Goal: Transaction & Acquisition: Purchase product/service

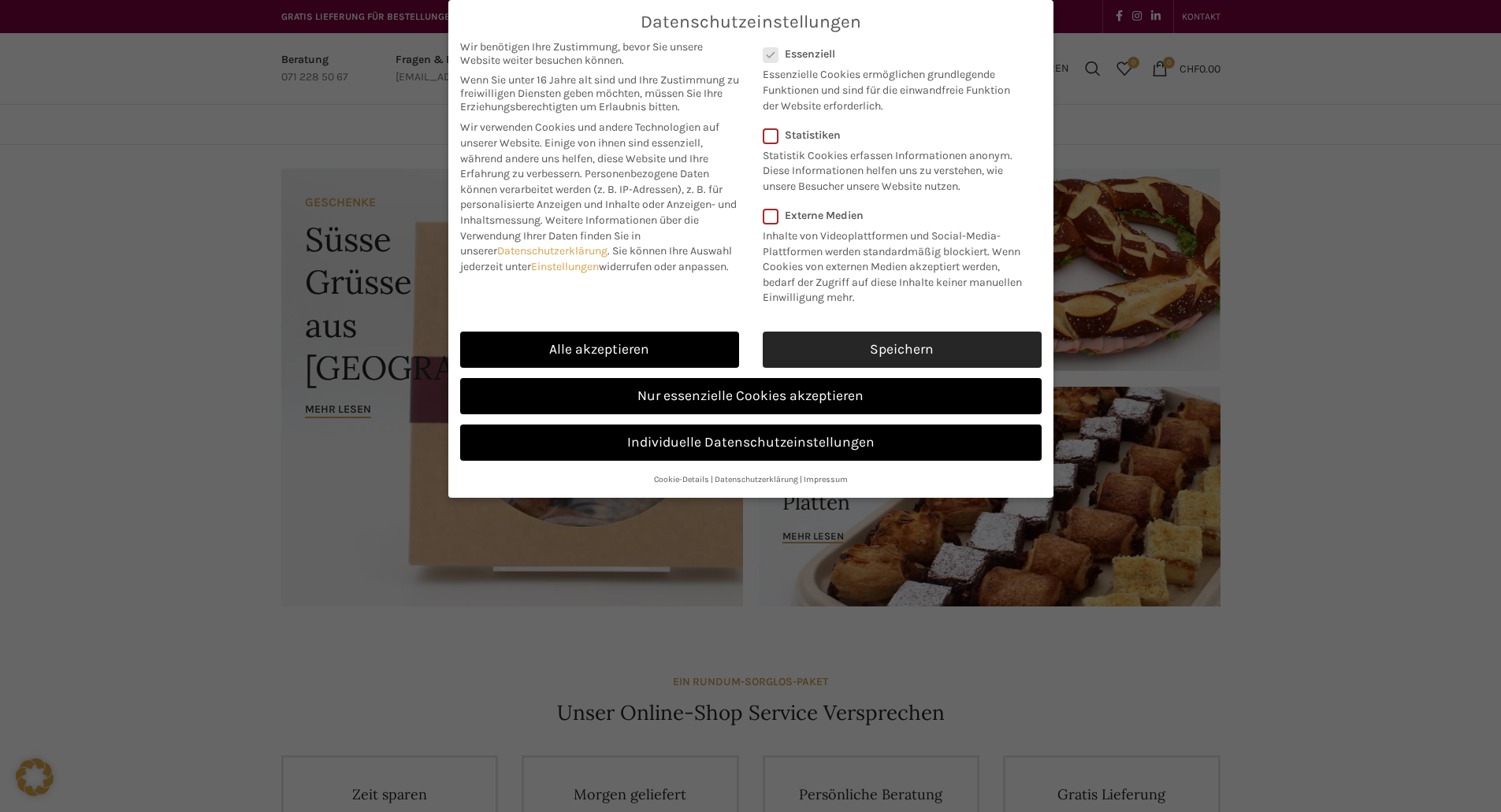
click at [862, 351] on link "Speichern" at bounding box center [902, 349] width 279 height 36
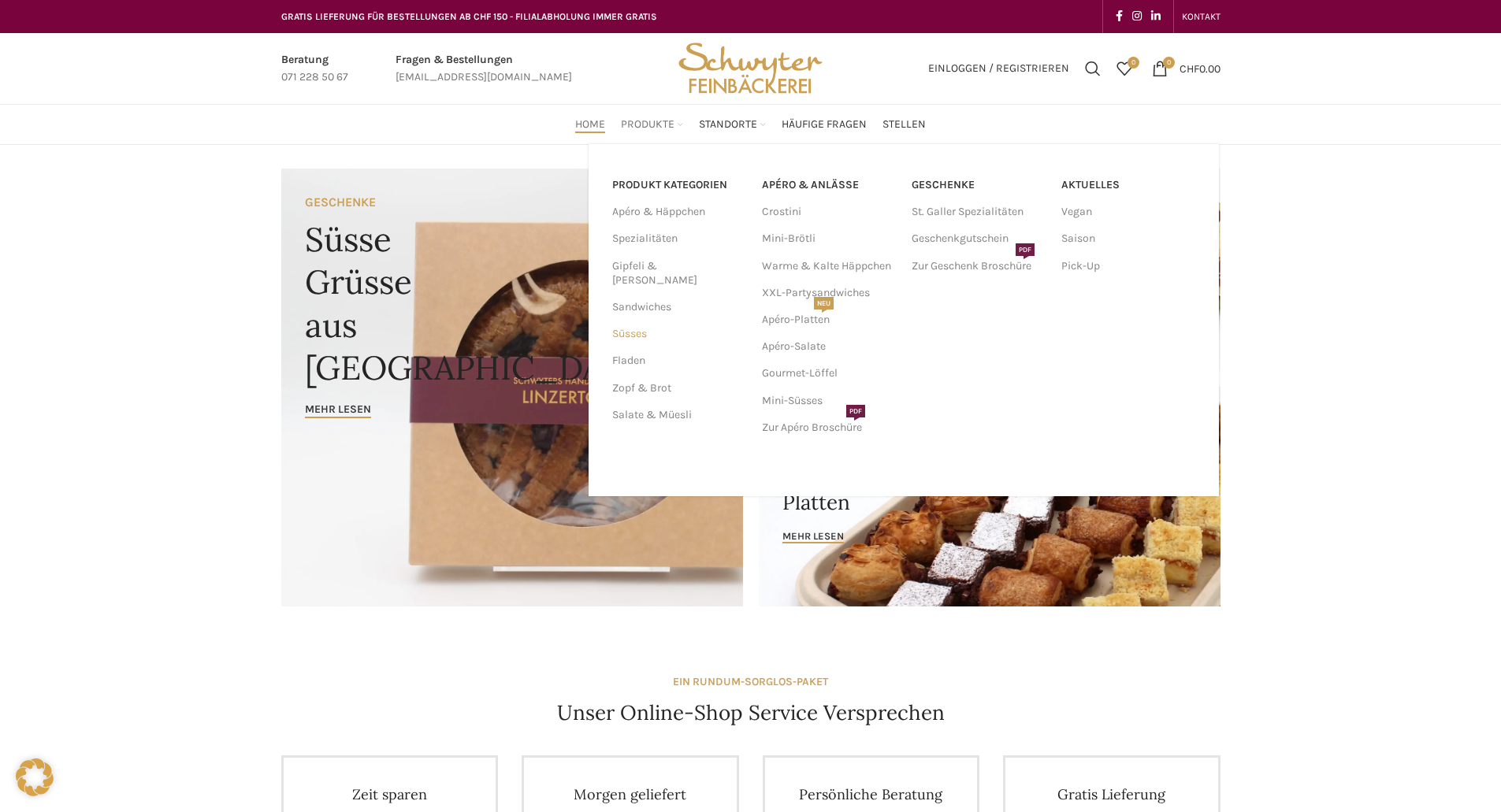
click at [631, 325] on link "Süsses" at bounding box center [678, 333] width 131 height 27
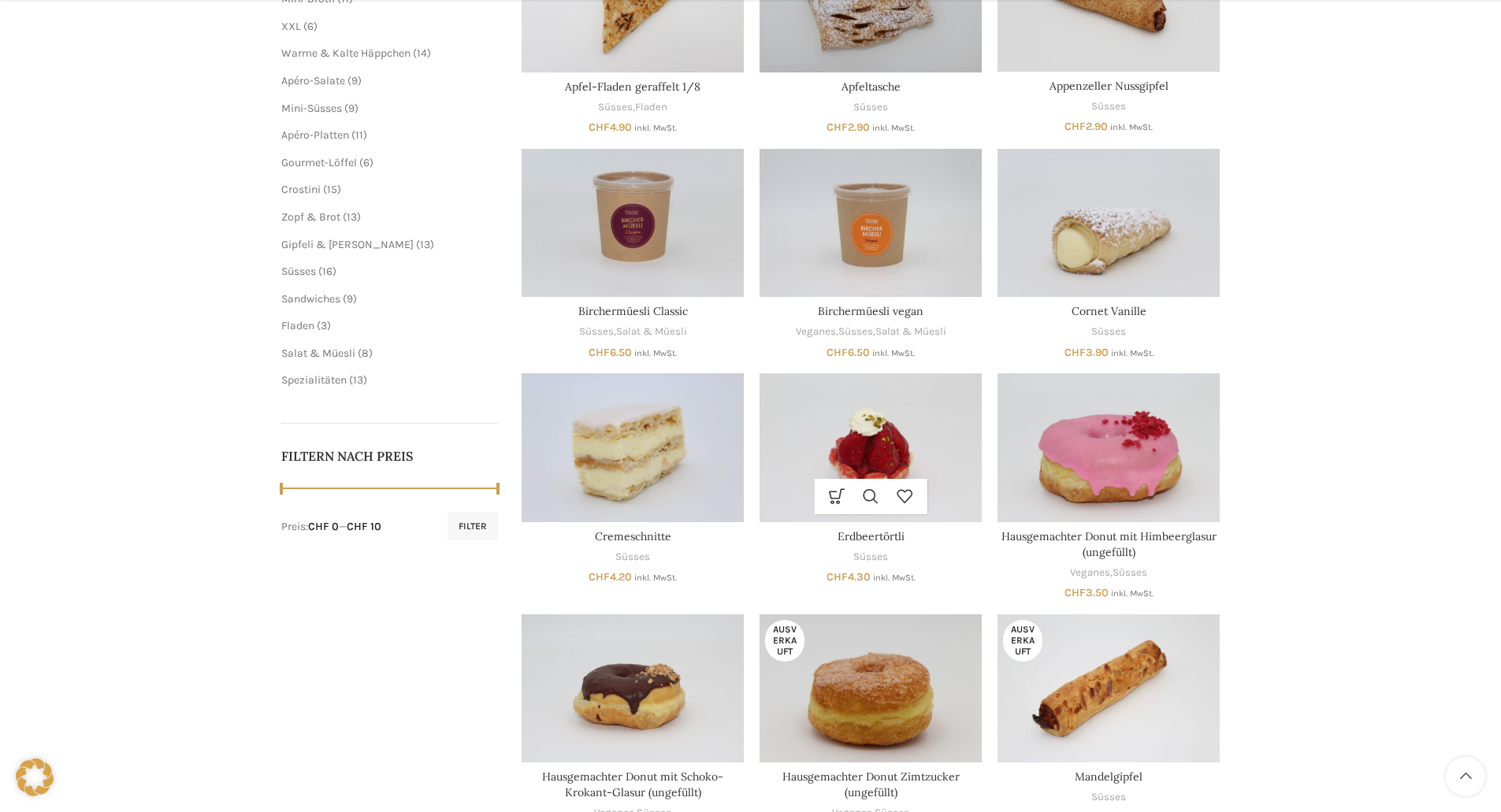
scroll to position [630, 0]
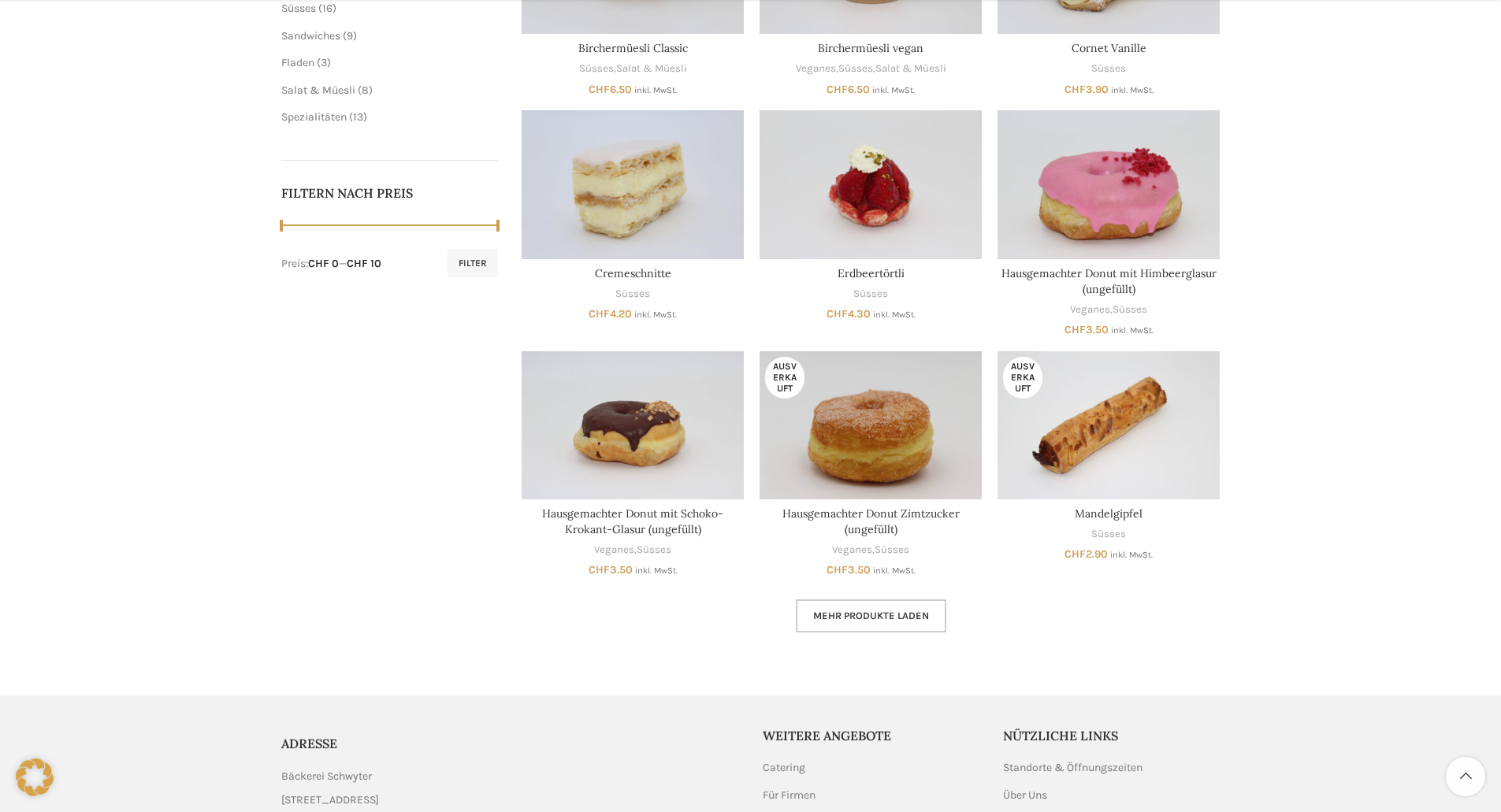
click at [880, 621] on span "Mehr Produkte laden" at bounding box center [871, 616] width 115 height 13
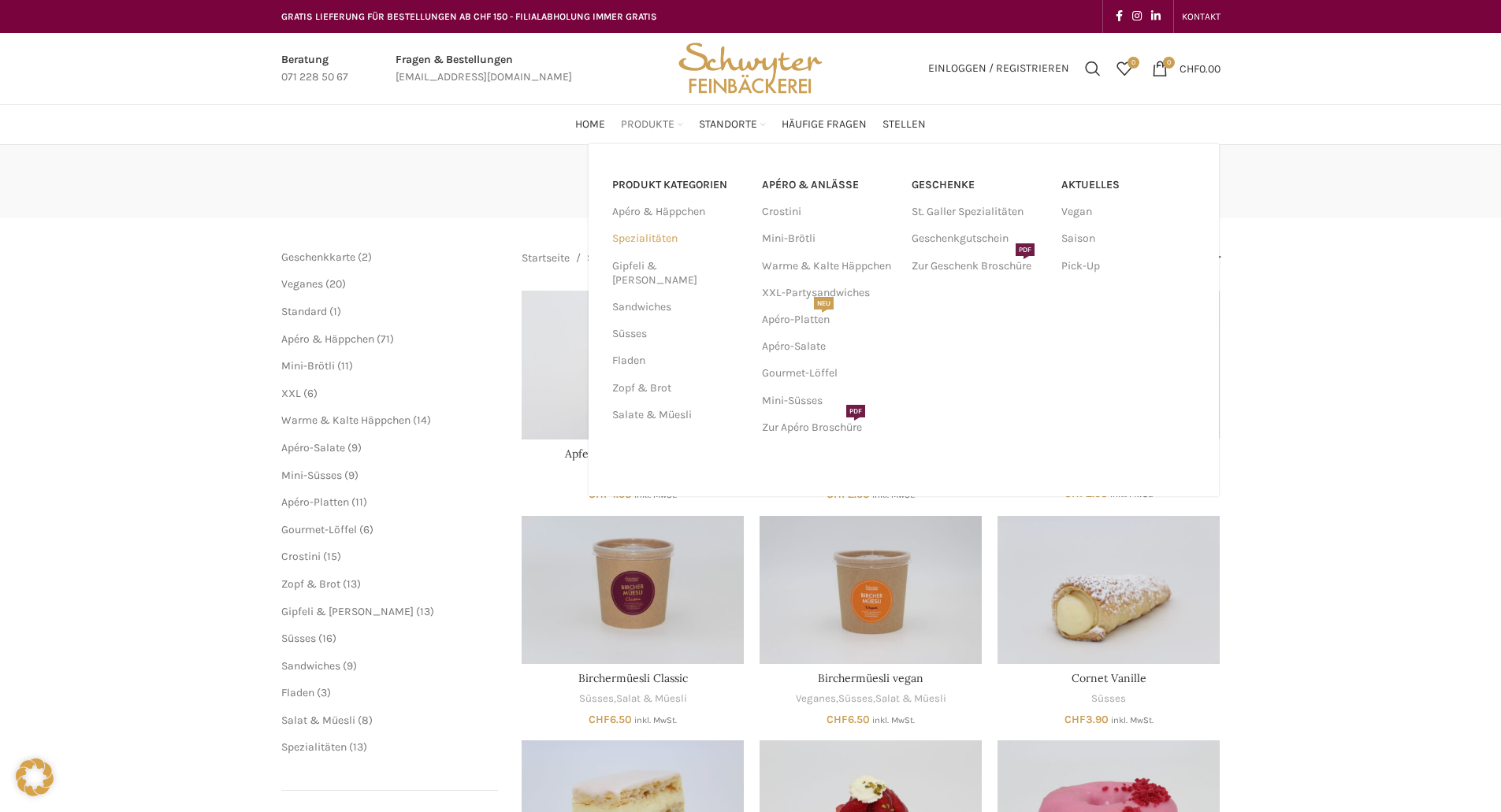
click at [639, 237] on link "Spezialitäten" at bounding box center [678, 238] width 131 height 27
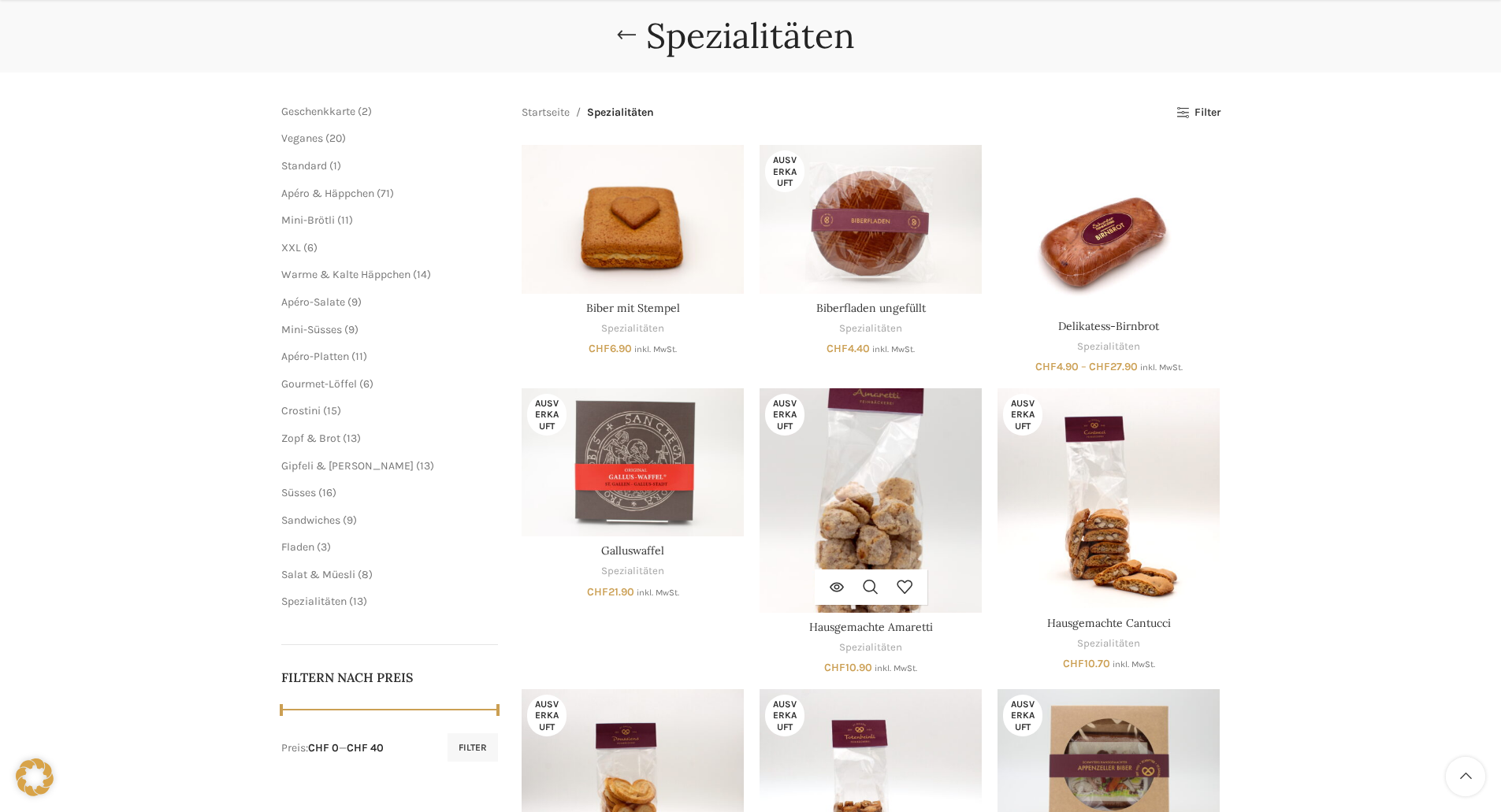
scroll to position [315, 0]
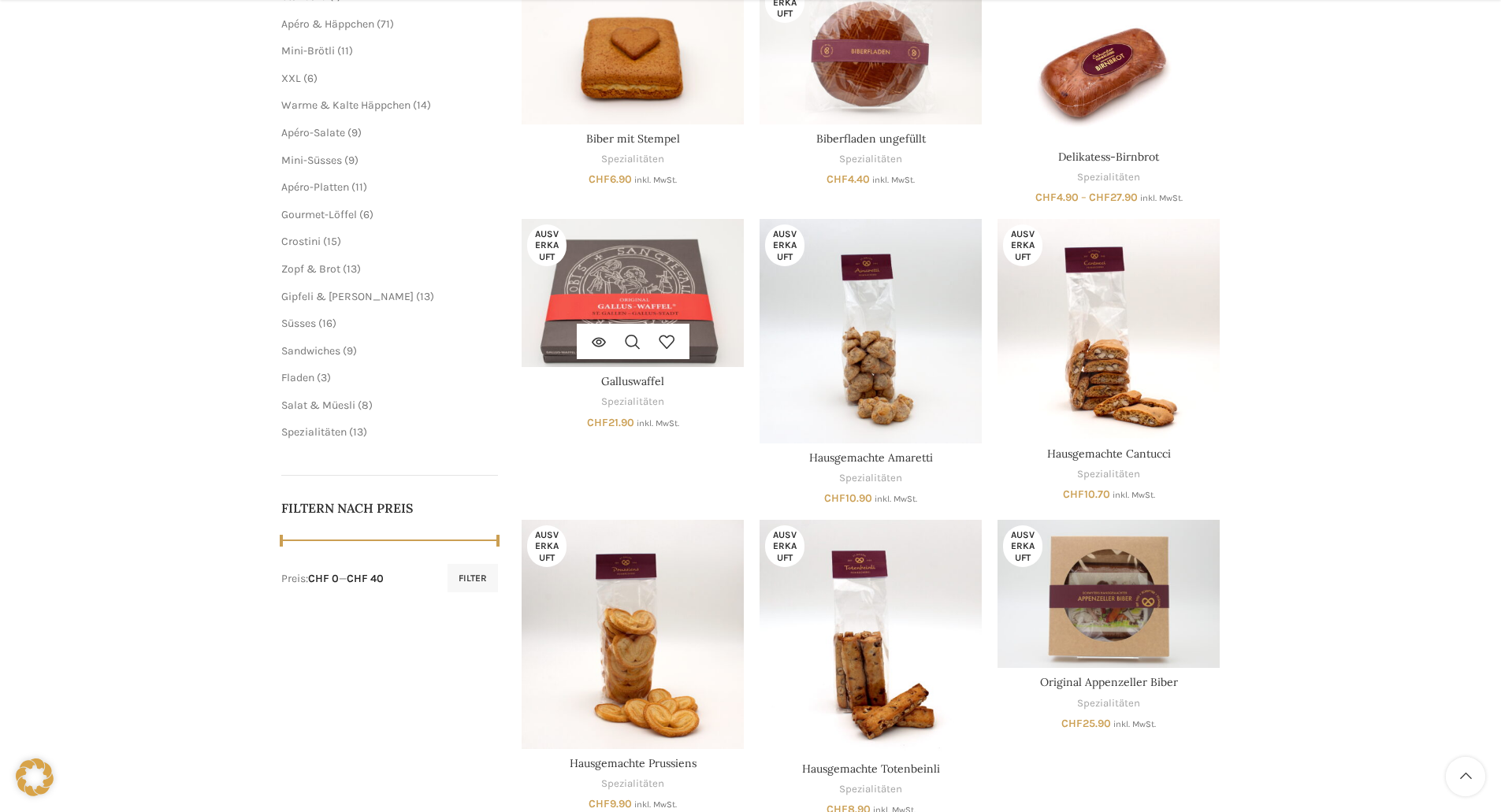
click at [690, 315] on img "Galluswaffel" at bounding box center [632, 293] width 222 height 148
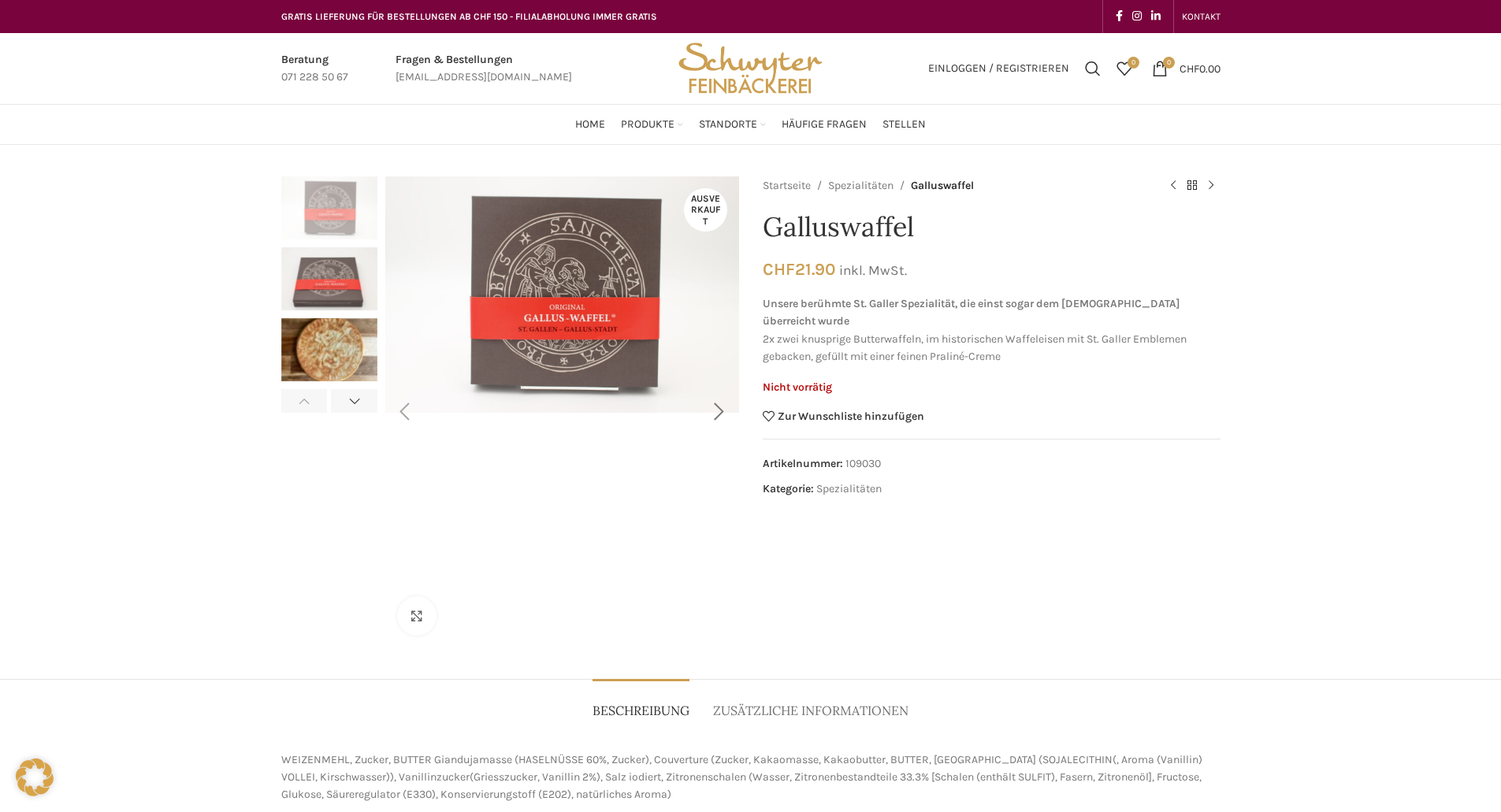
click at [726, 421] on div "Next slide" at bounding box center [719, 412] width 40 height 40
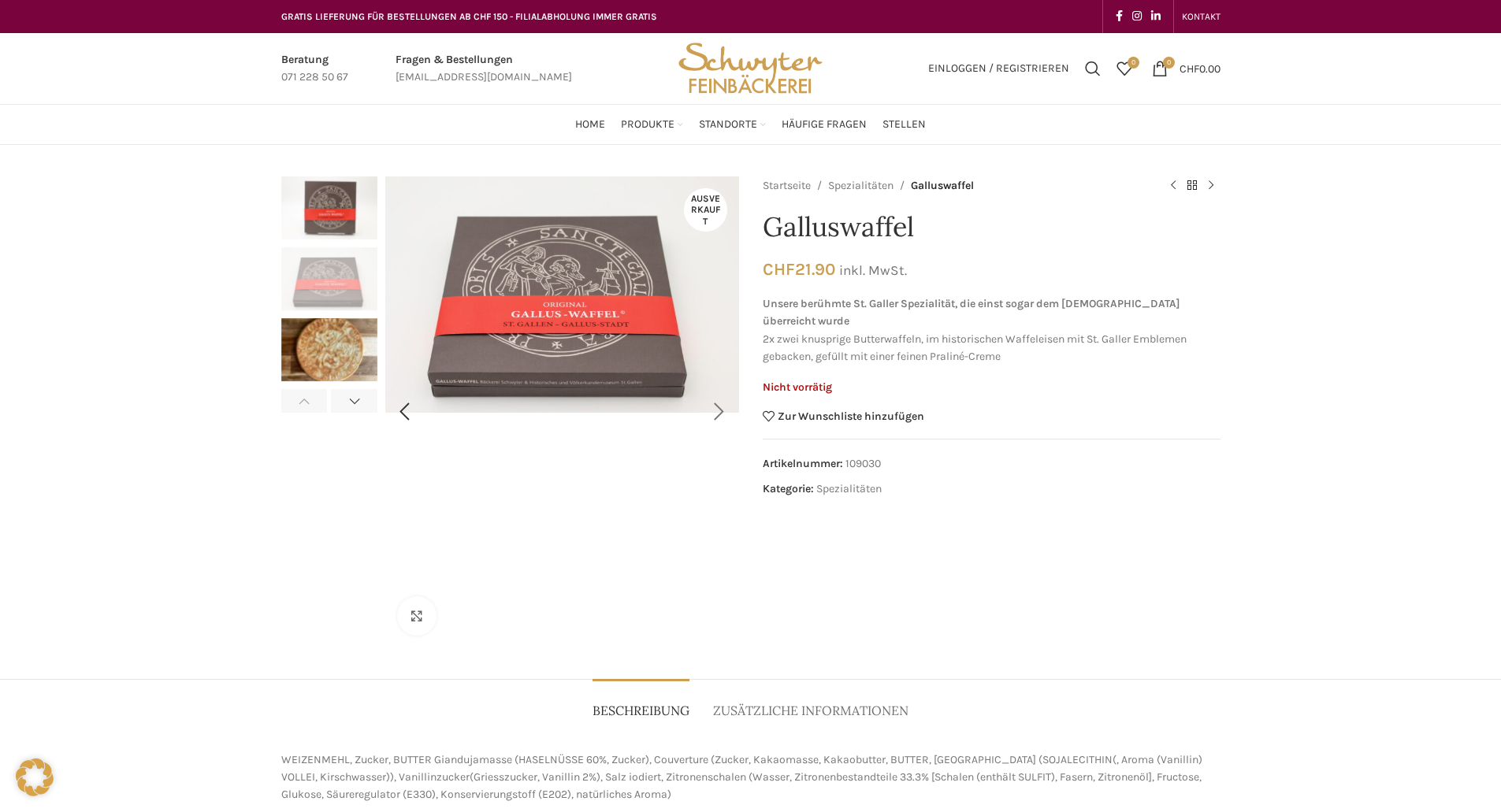
click at [726, 421] on div "Next slide" at bounding box center [719, 412] width 40 height 40
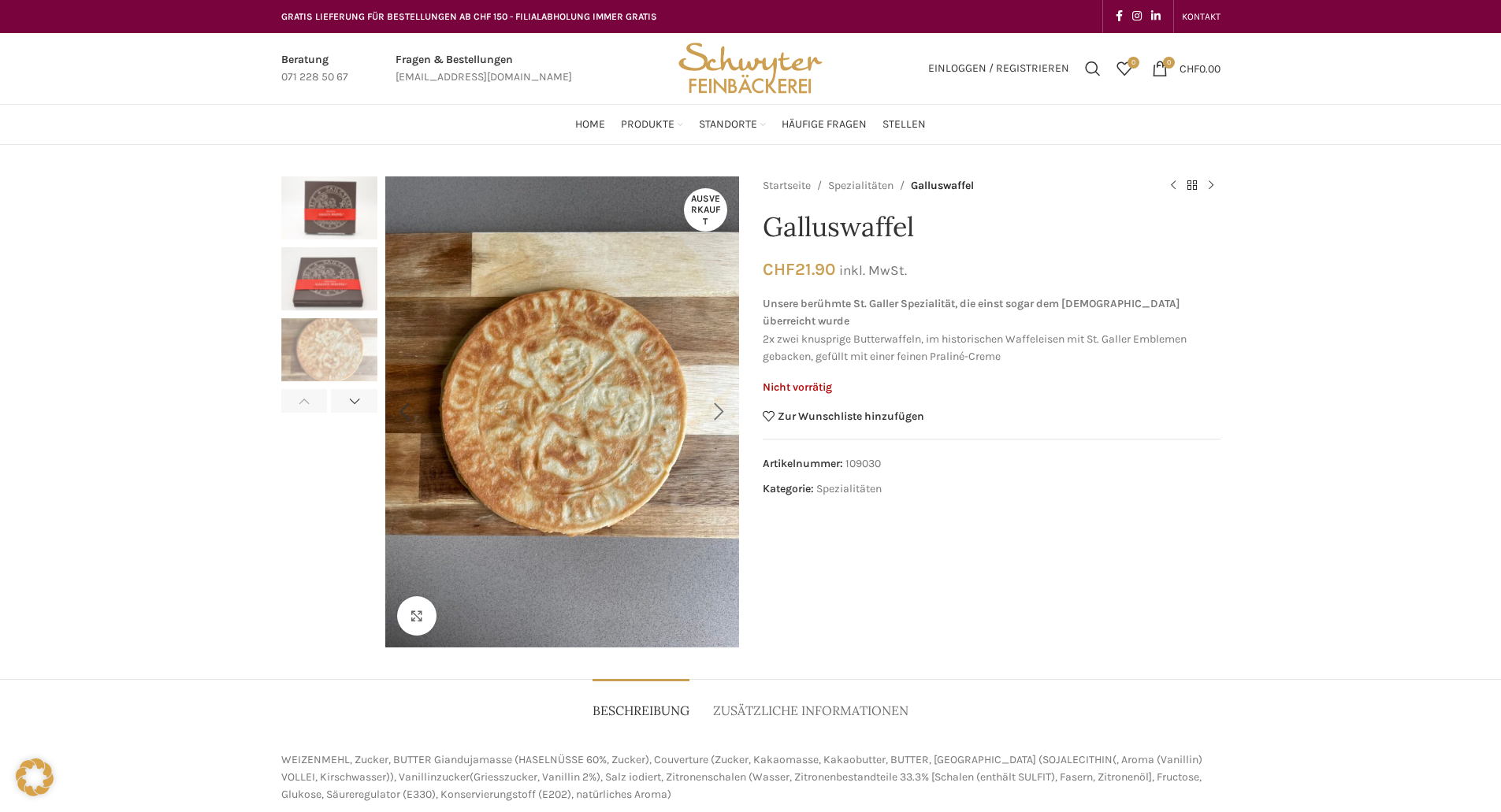
click at [726, 421] on div "Next slide" at bounding box center [719, 412] width 40 height 40
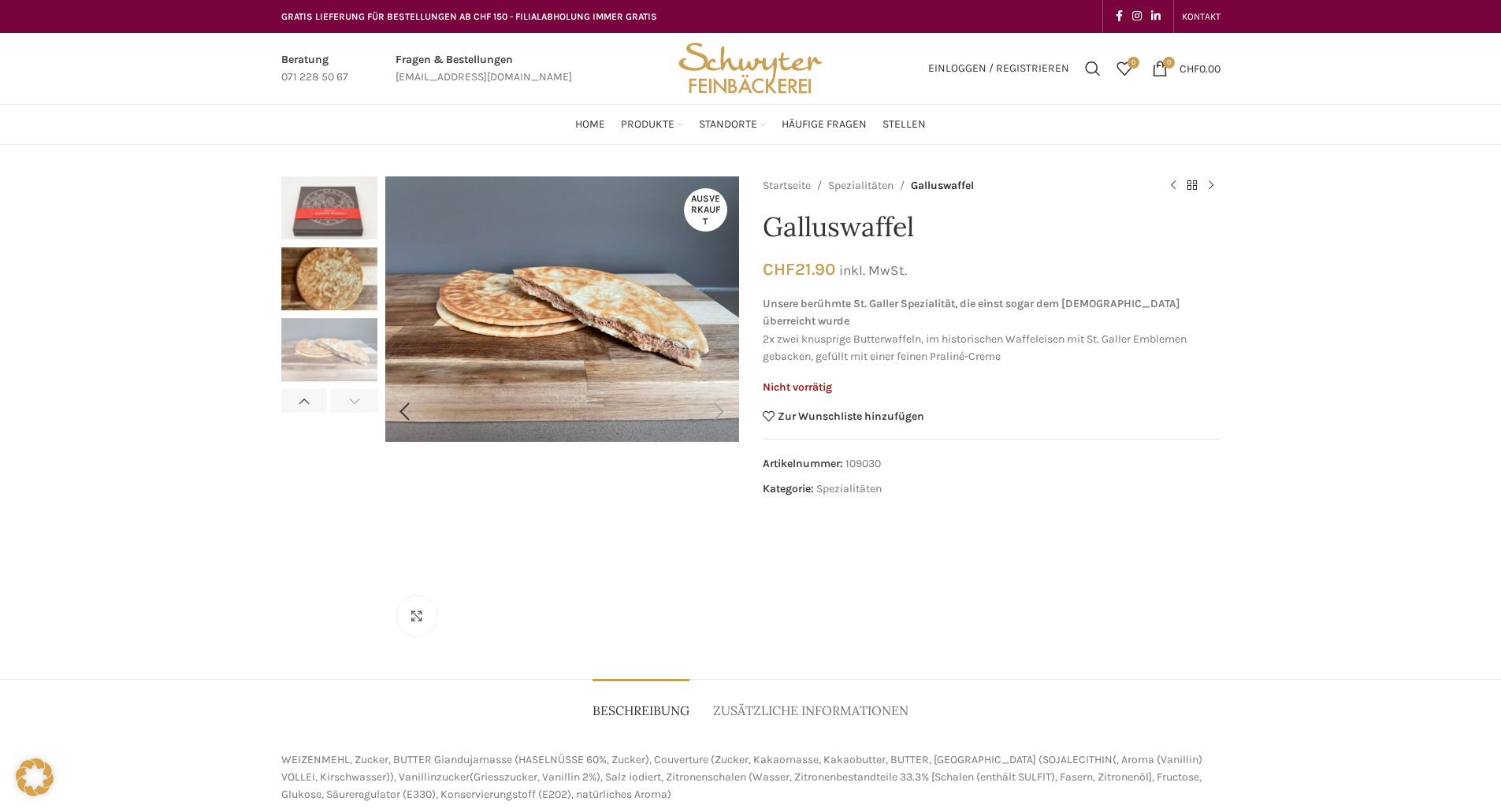
click at [726, 421] on div "Next slide" at bounding box center [719, 412] width 40 height 40
